Goal: Transaction & Acquisition: Purchase product/service

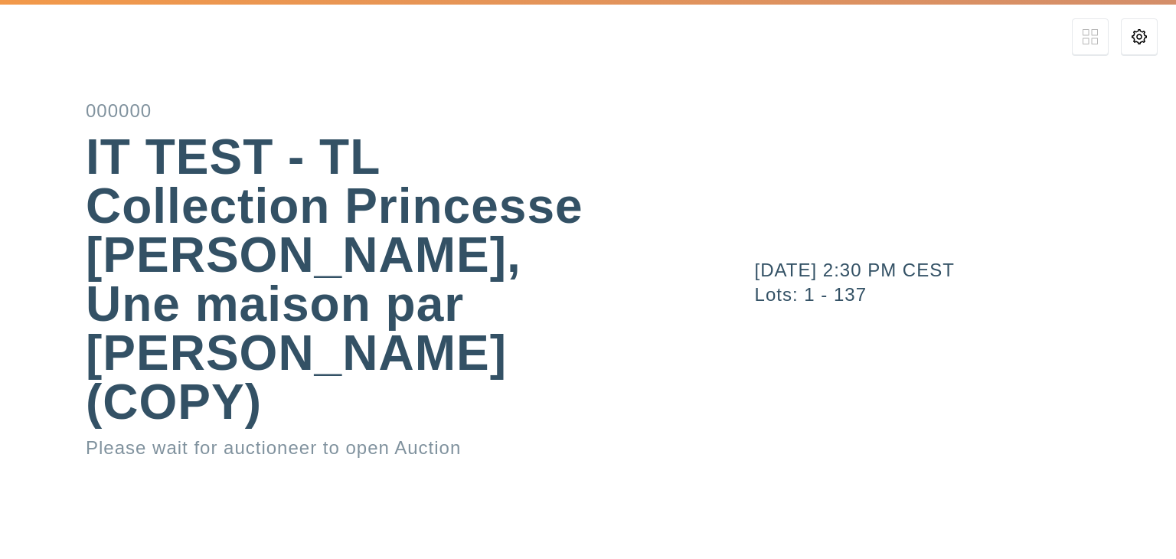
click at [867, 330] on div "October 14, 2025 2:30 PM CEST Lots: 1 - 137" at bounding box center [941, 279] width 470 height 559
drag, startPoint x: 888, startPoint y: 338, endPoint x: 590, endPoint y: 194, distance: 330.8
click at [590, 194] on div "IT TEST - TL Collection Princesse Niloufar Pahlavi, Une maison par Jacques Gran…" at bounding box center [353, 279] width 535 height 294
click at [1137, 38] on icon at bounding box center [1139, 36] width 15 height 15
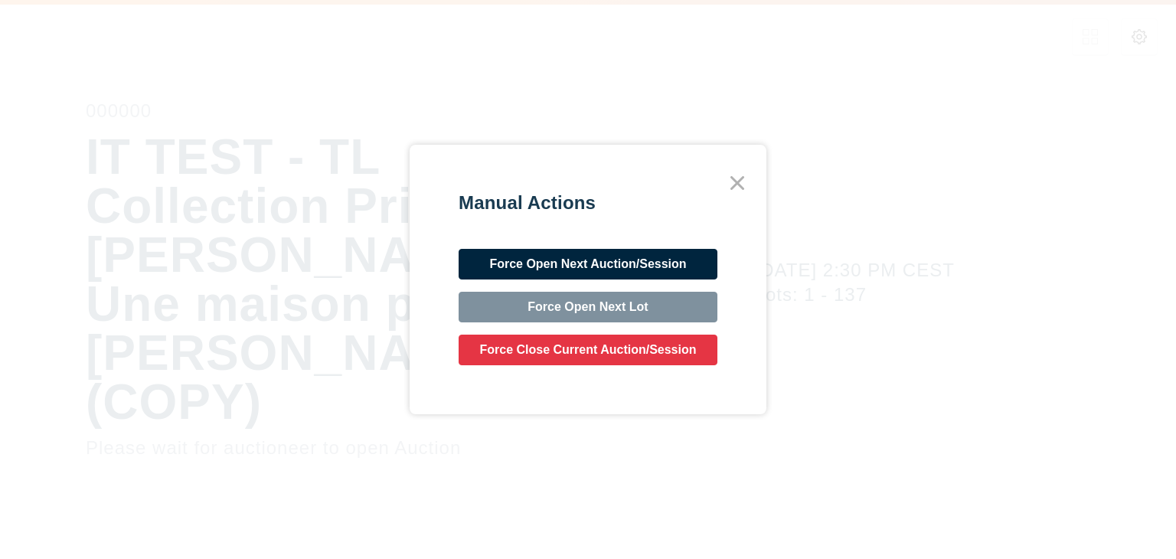
click at [563, 264] on button "Force Open Next Auction/Session" at bounding box center [588, 264] width 259 height 31
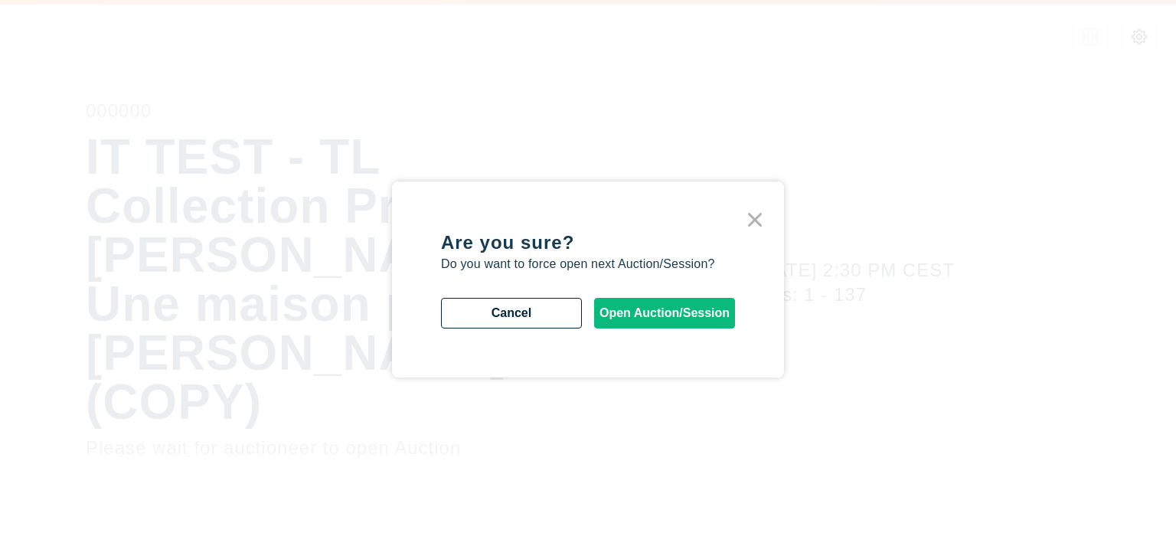
click at [621, 310] on button "Open Auction/Session" at bounding box center [664, 313] width 141 height 31
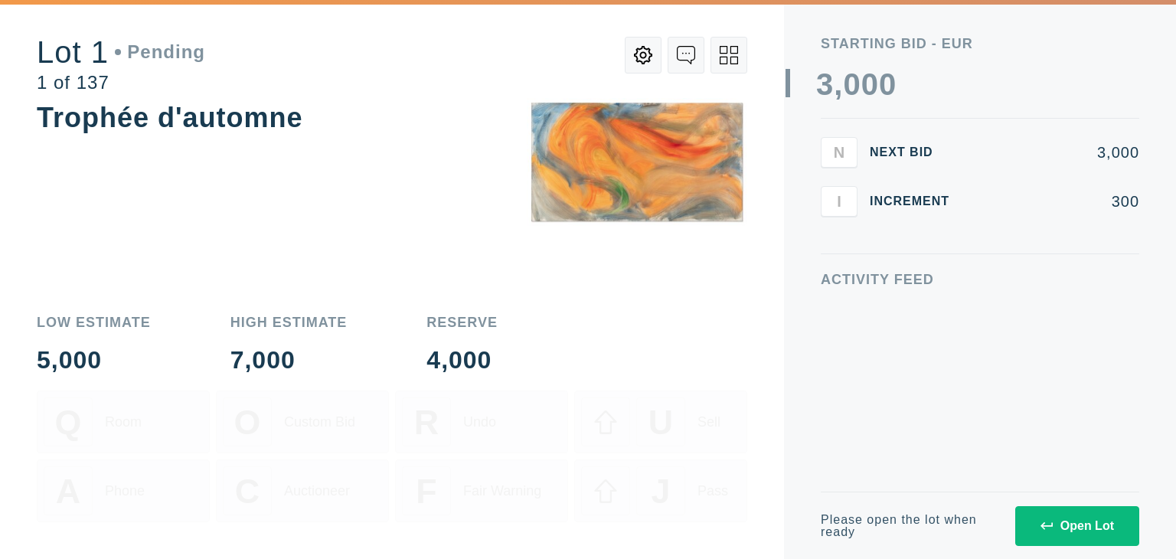
click at [1085, 528] on div "Open Lot" at bounding box center [1078, 526] width 74 height 14
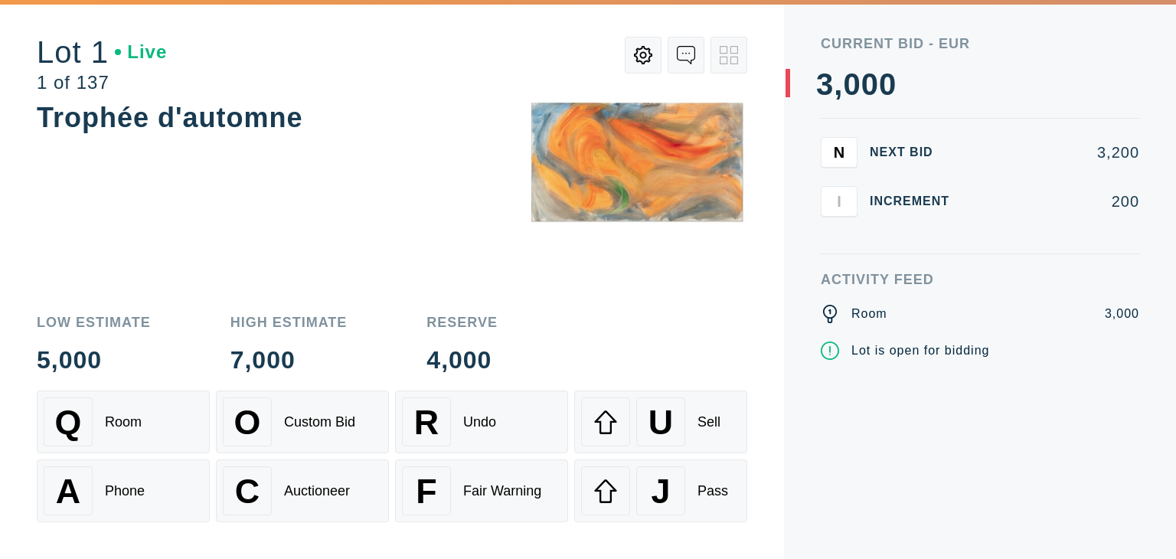
click at [881, 77] on div "0" at bounding box center [888, 84] width 18 height 31
click at [297, 364] on div "7,000" at bounding box center [288, 360] width 117 height 25
click at [175, 364] on div "Low Estimate 5,000 High Estimate 7,000 Reserve 4,000" at bounding box center [392, 343] width 711 height 57
click at [350, 422] on div "Custom Bid" at bounding box center [319, 422] width 71 height 16
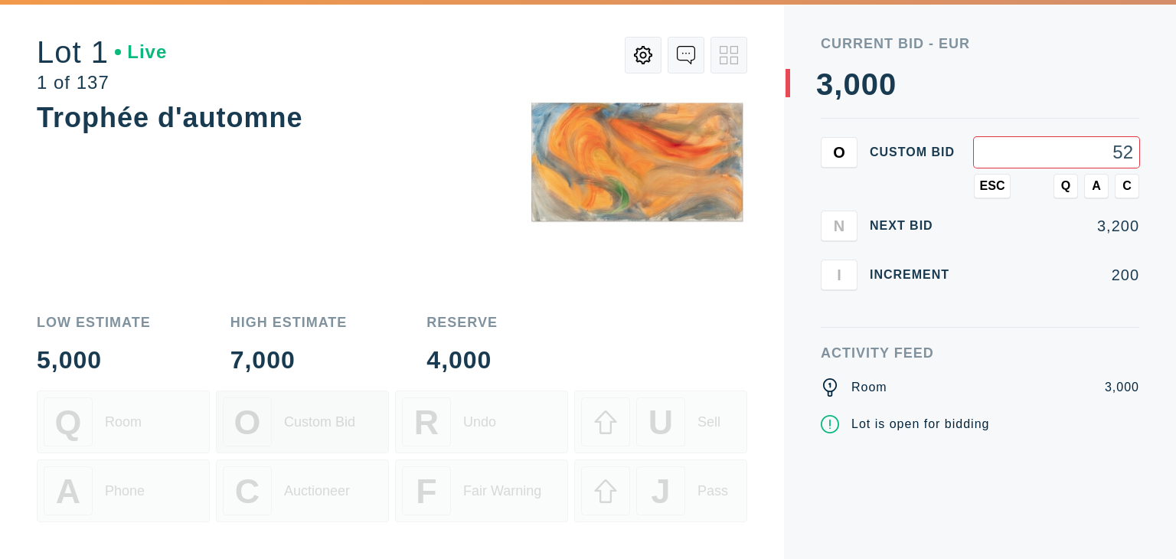
type input "5"
type input "1"
type input "0"
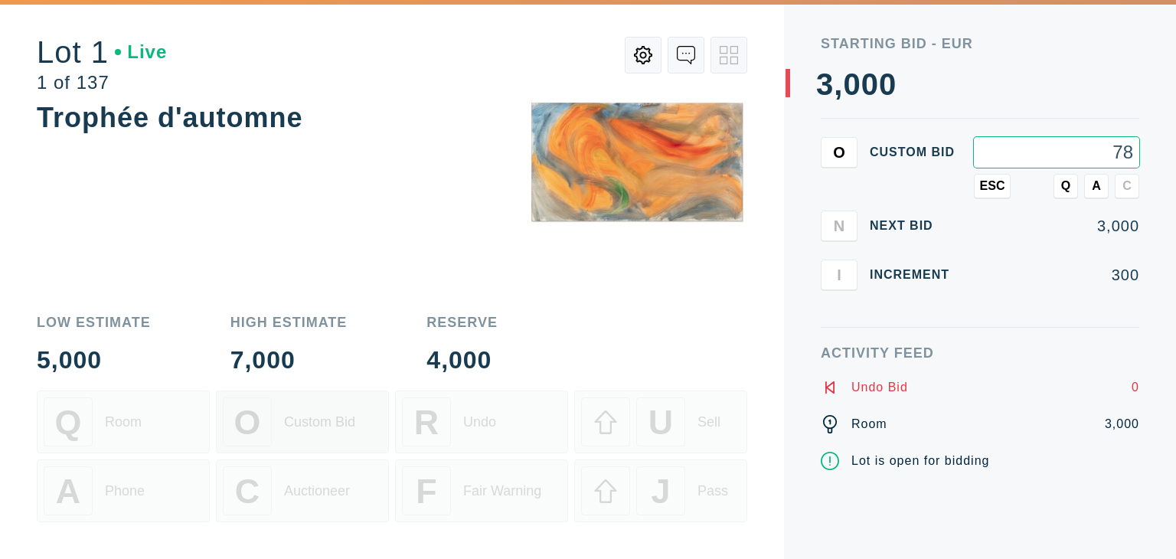
type input "7"
